Goal: Transaction & Acquisition: Purchase product/service

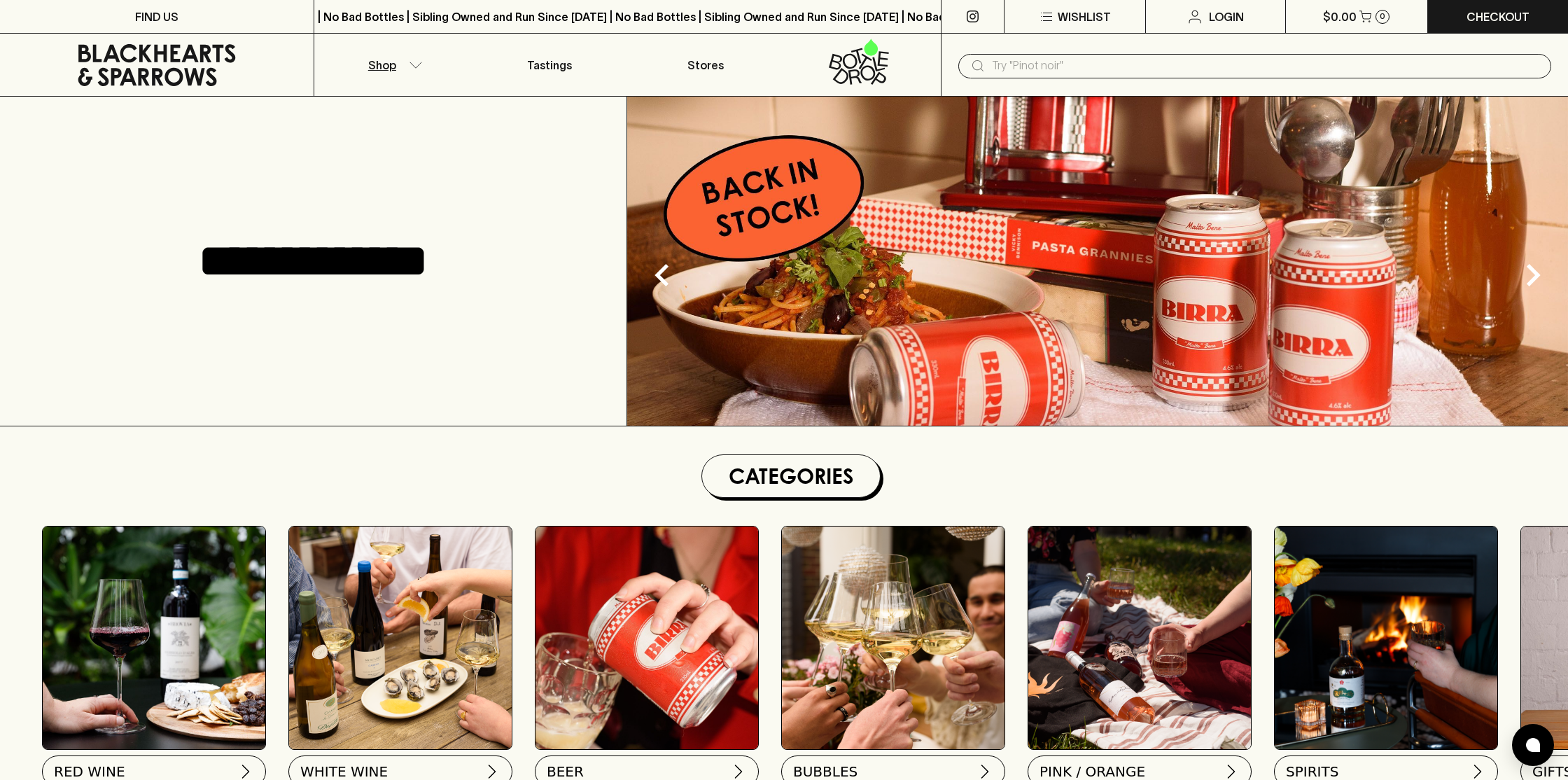
click at [411, 67] on icon "button" at bounding box center [416, 65] width 14 height 7
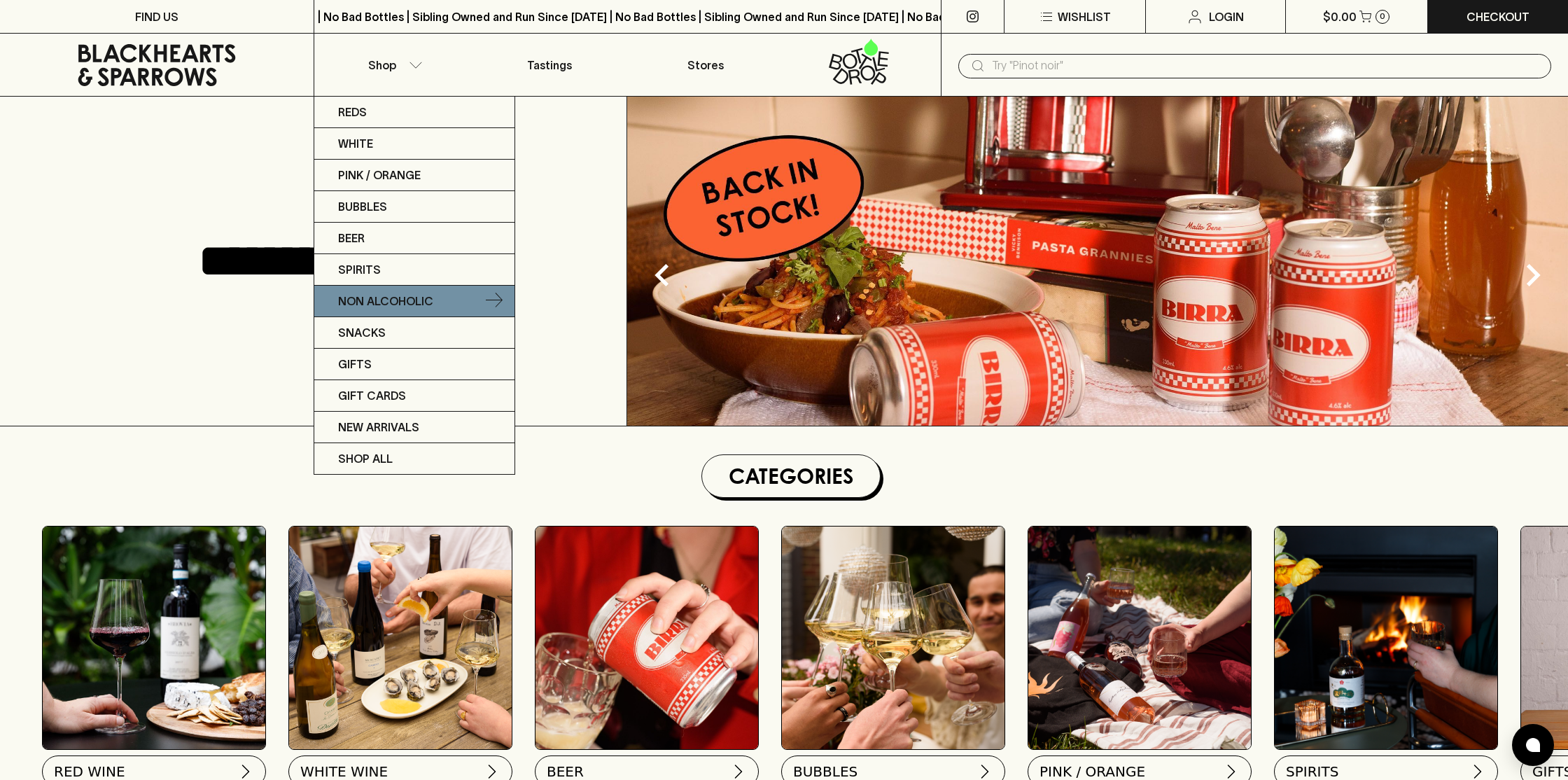
click at [399, 294] on p "Non Alcoholic" at bounding box center [386, 301] width 96 height 16
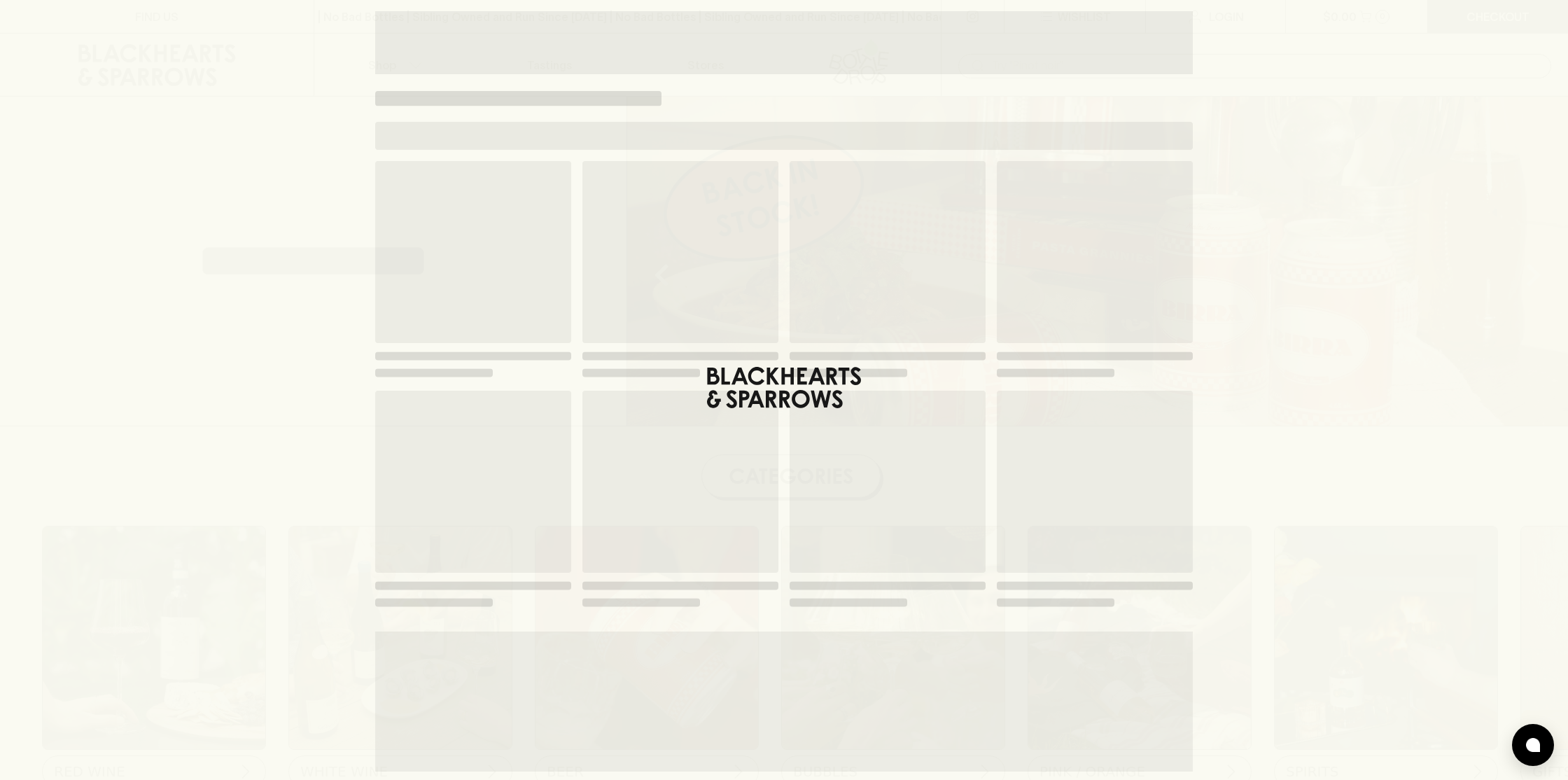
scroll to position [9, 0]
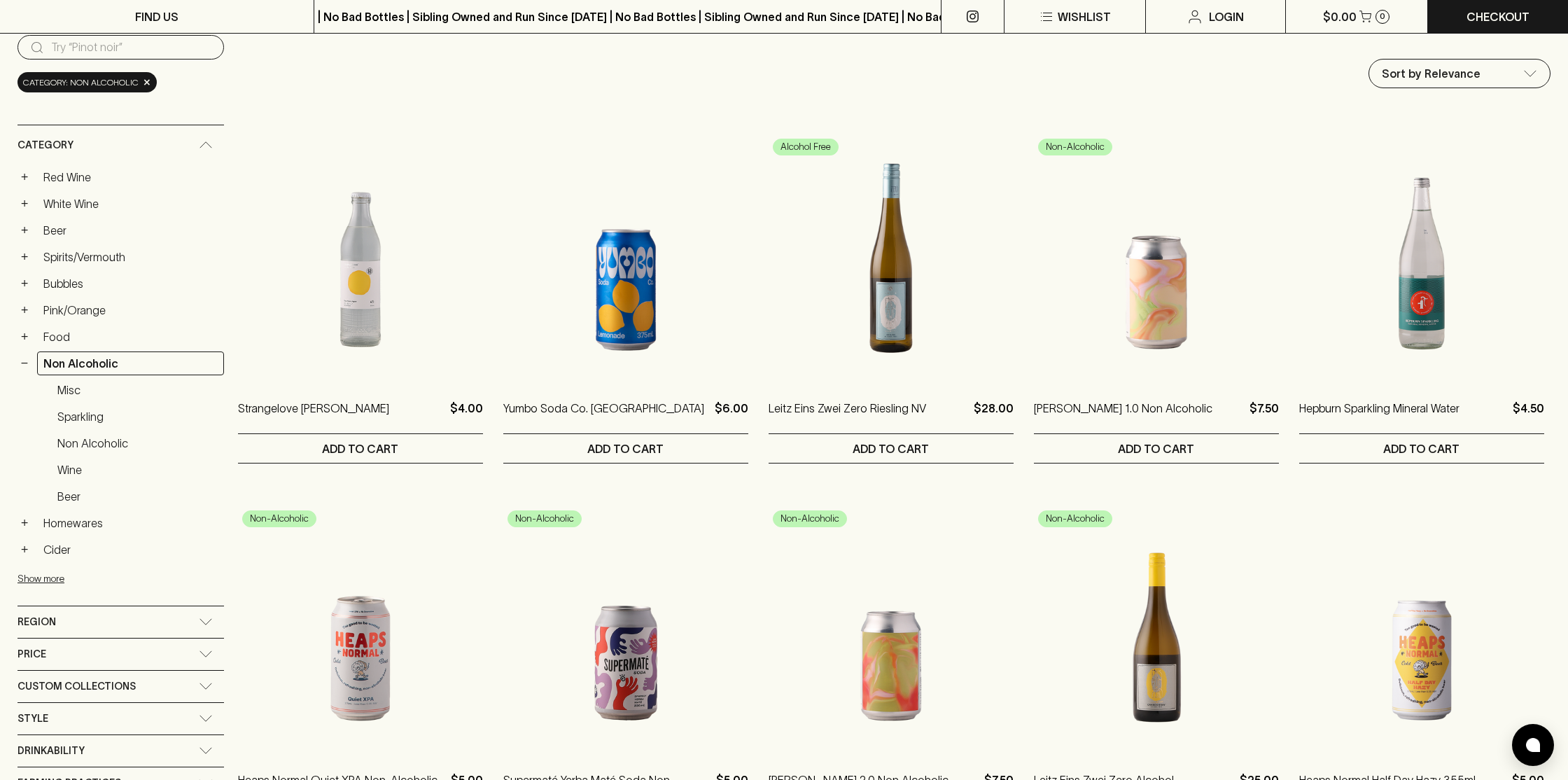
scroll to position [153, 0]
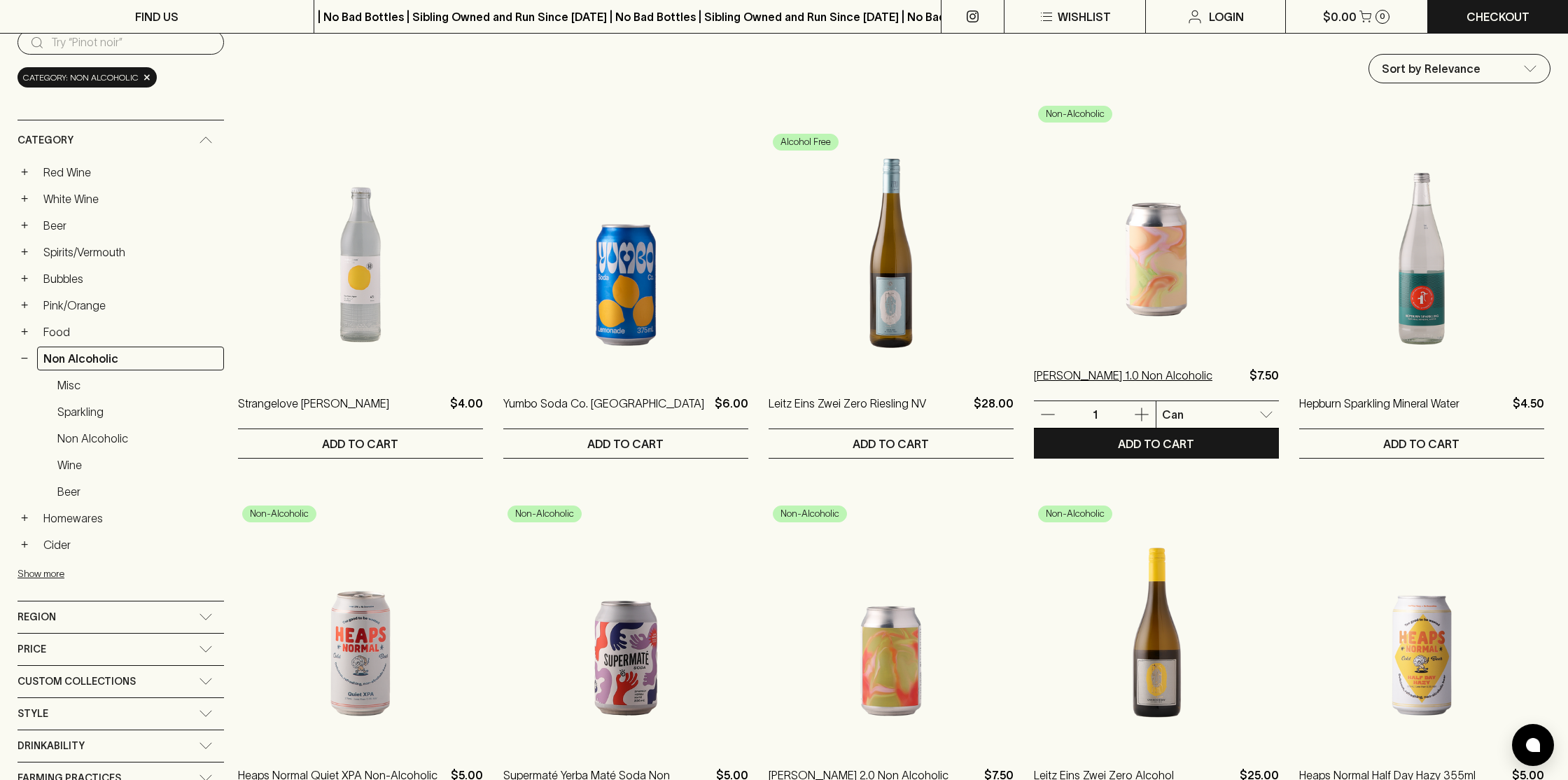
click at [1101, 377] on p "[PERSON_NAME] 1.0 Non Alcoholic" at bounding box center [1123, 384] width 178 height 34
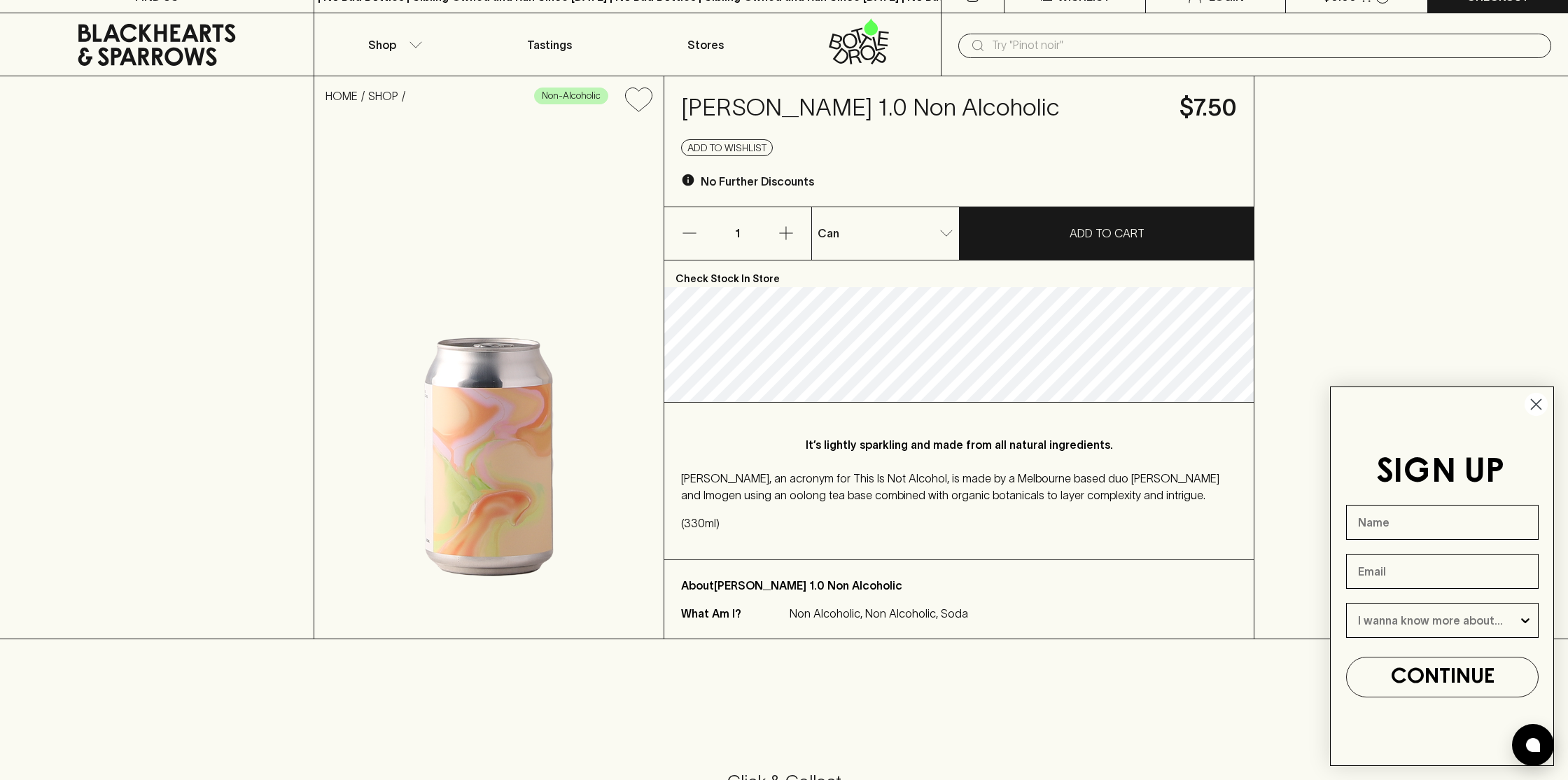
scroll to position [16, 0]
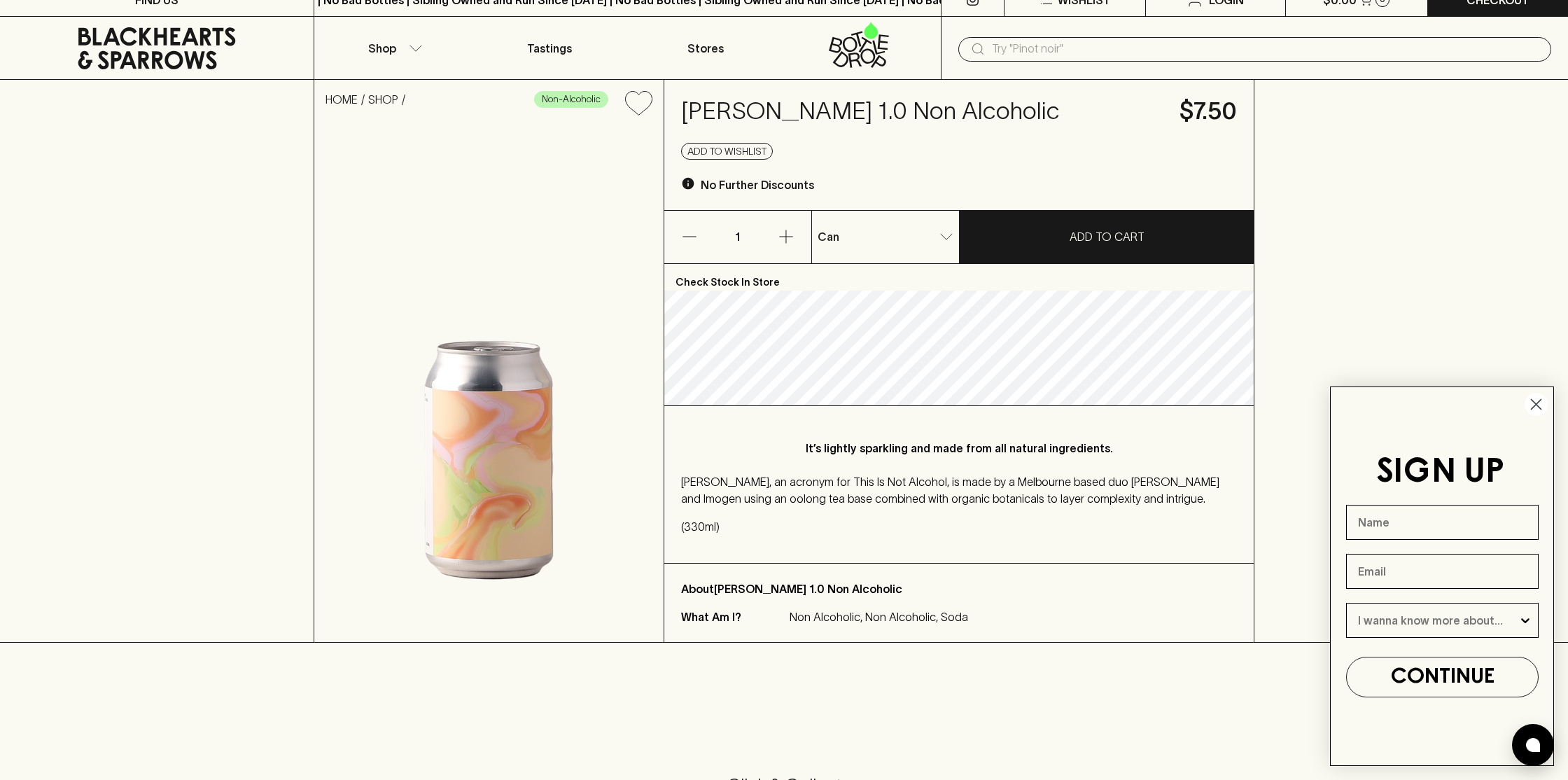
click at [1535, 407] on circle "Close dialog" at bounding box center [1537, 405] width 23 height 23
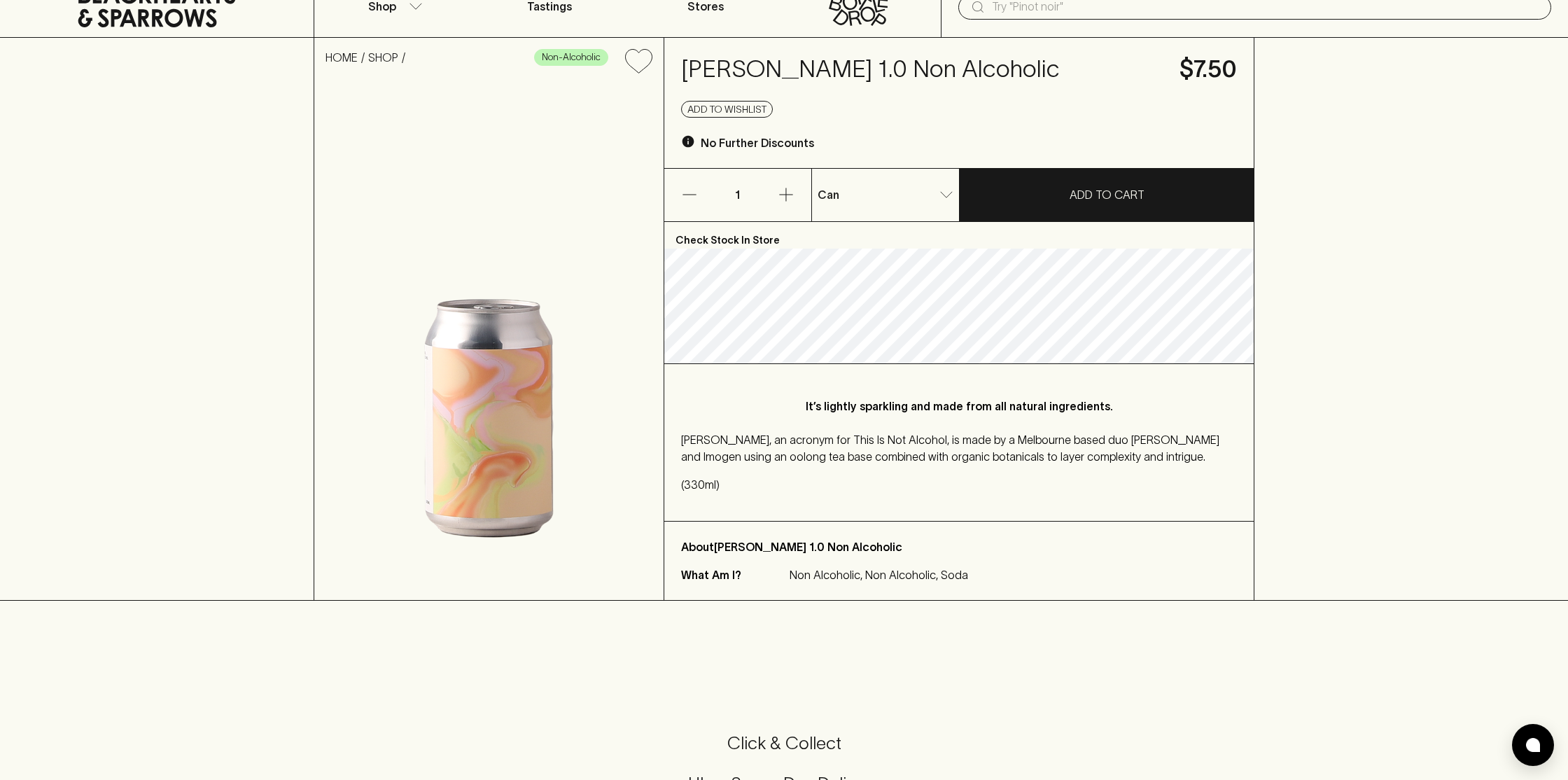
scroll to position [0, 0]
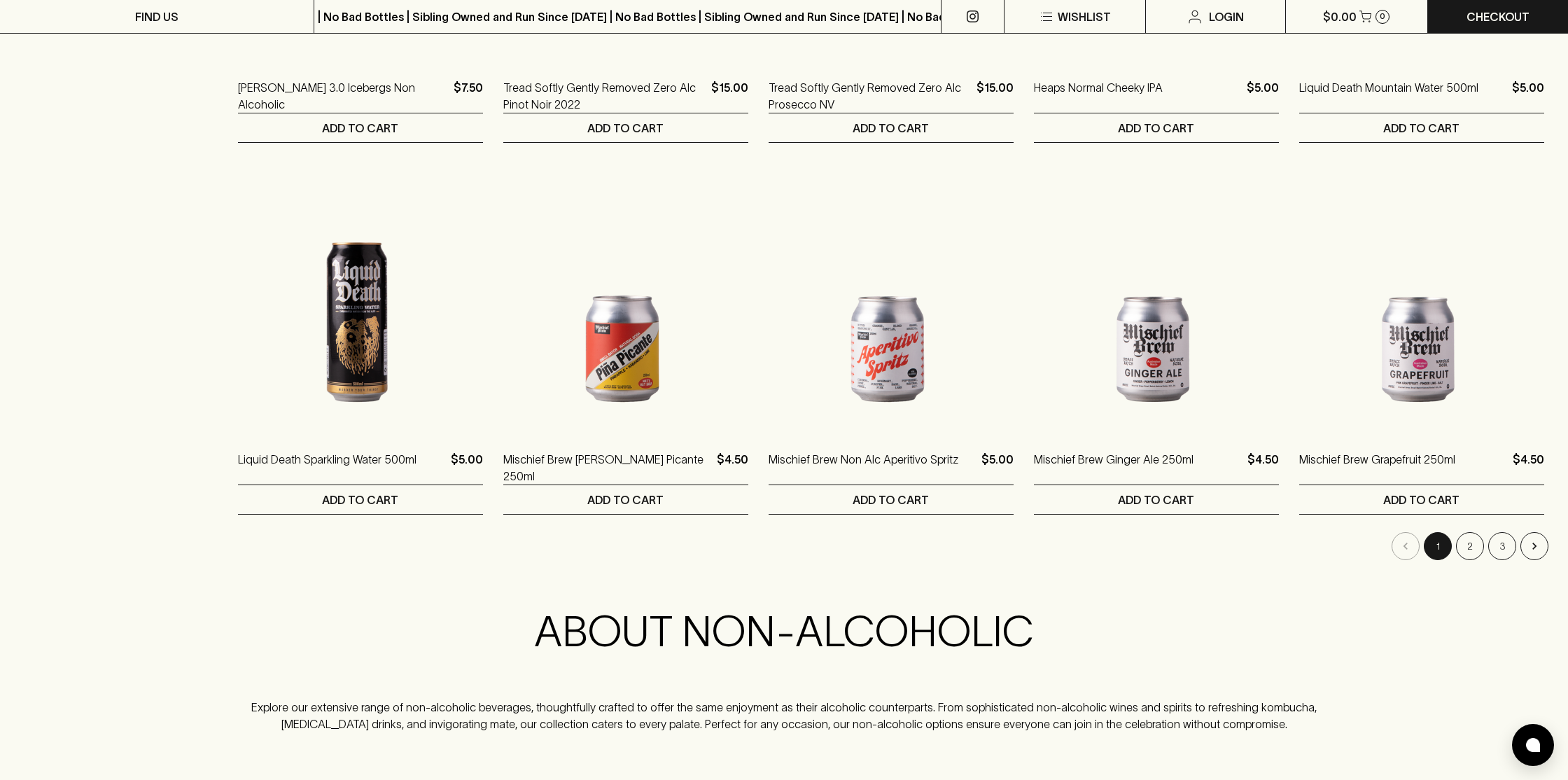
scroll to position [1334, 0]
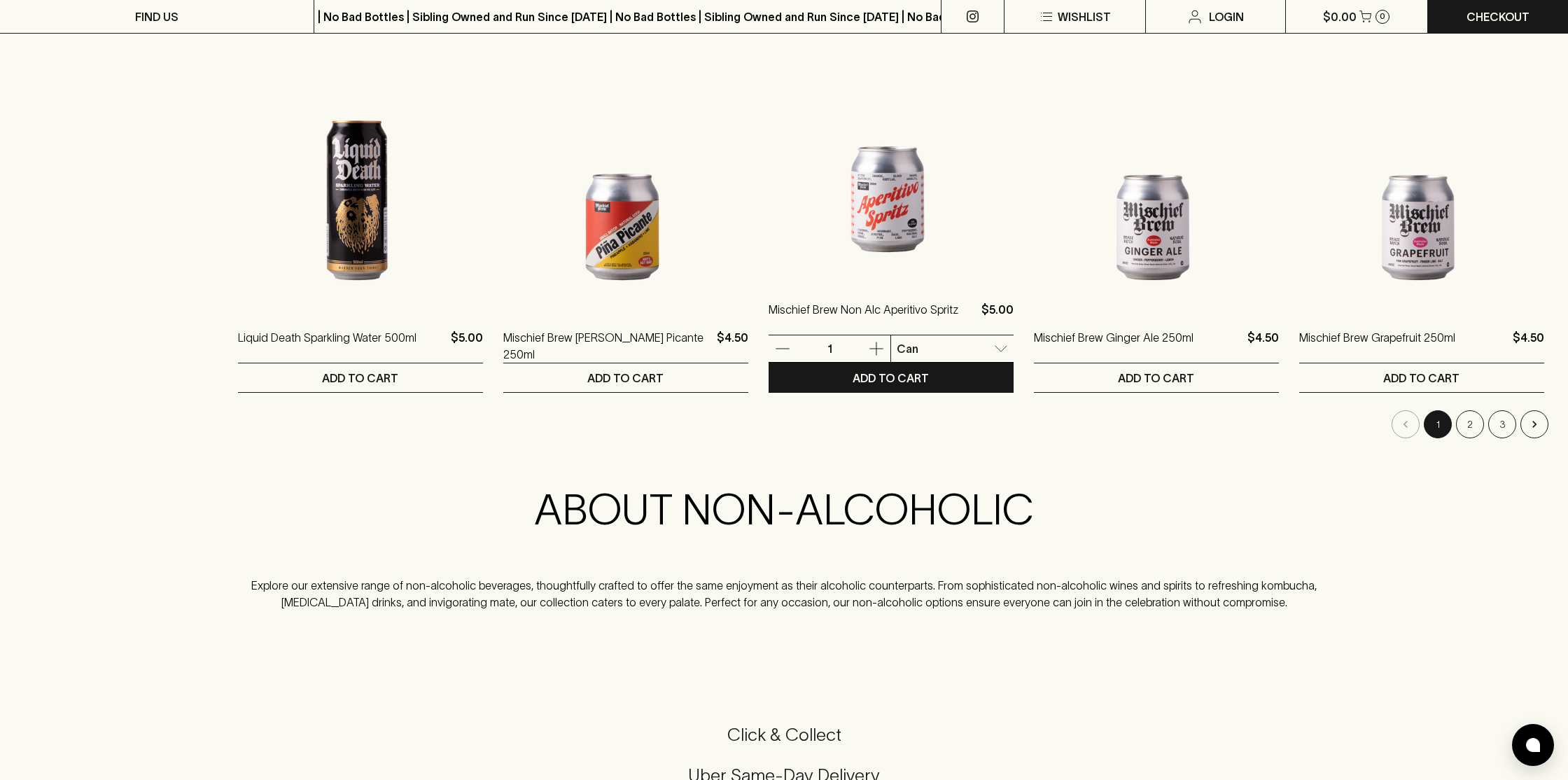
click at [892, 282] on div "Mischief Brew Non Alc Aperitivo Spritz $5.00 1 Can 0 ​ ADD TO CART" at bounding box center [891, 214] width 245 height 358
click at [865, 230] on img at bounding box center [891, 157] width 245 height 245
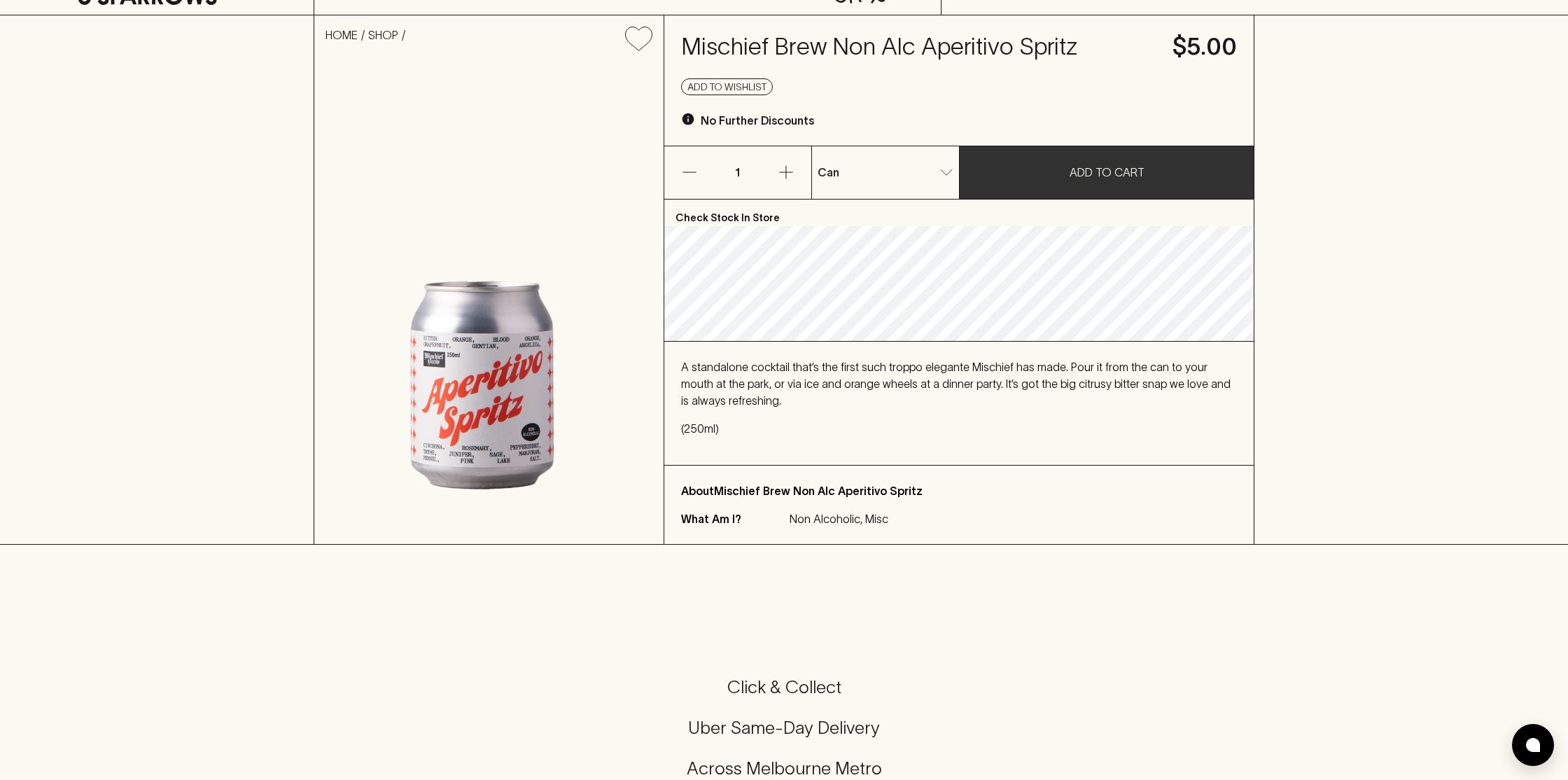
scroll to position [105, 0]
